Goal: Navigation & Orientation: Find specific page/section

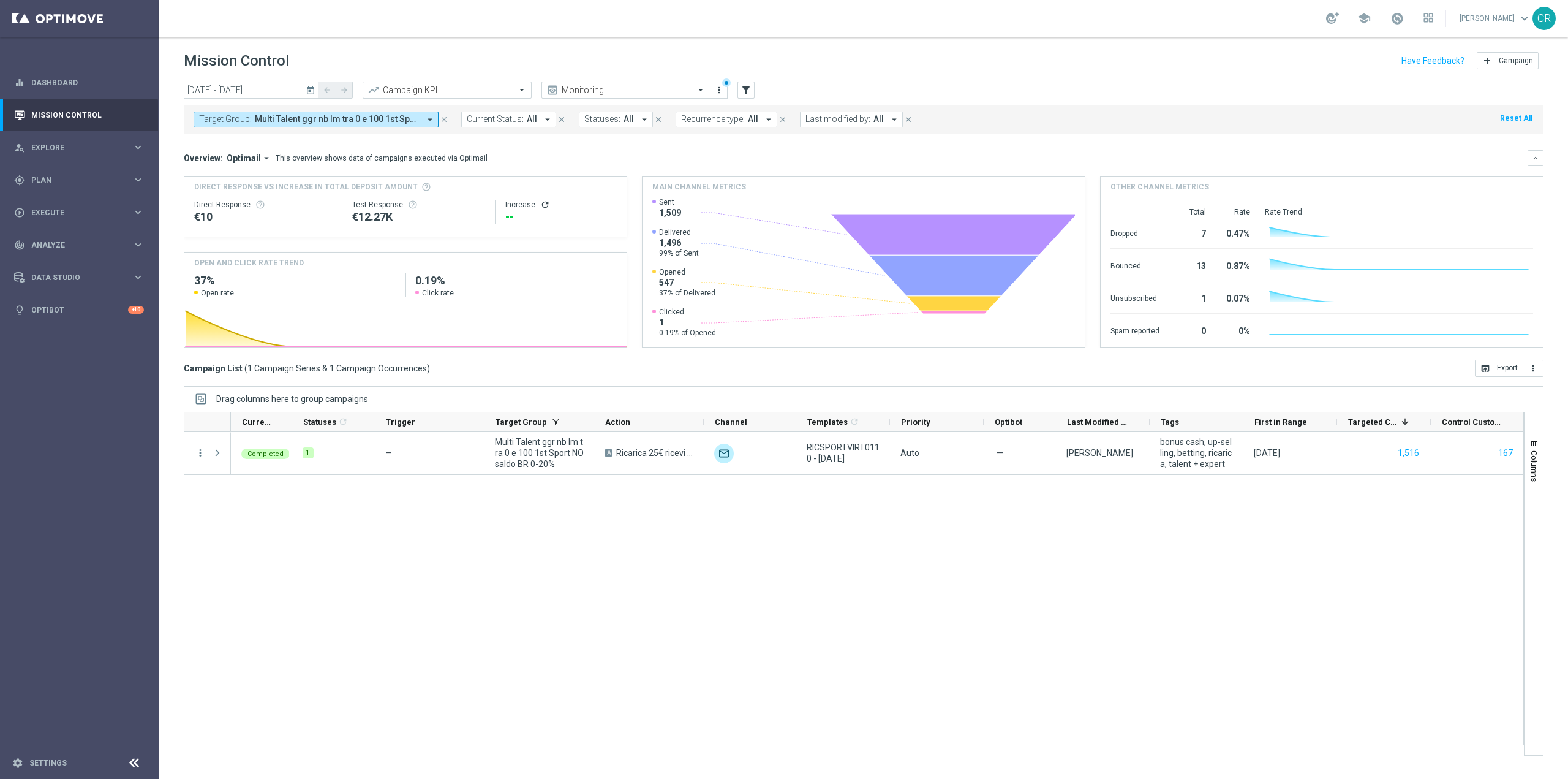
scroll to position [7512, 0]
